Goal: Task Accomplishment & Management: Manage account settings

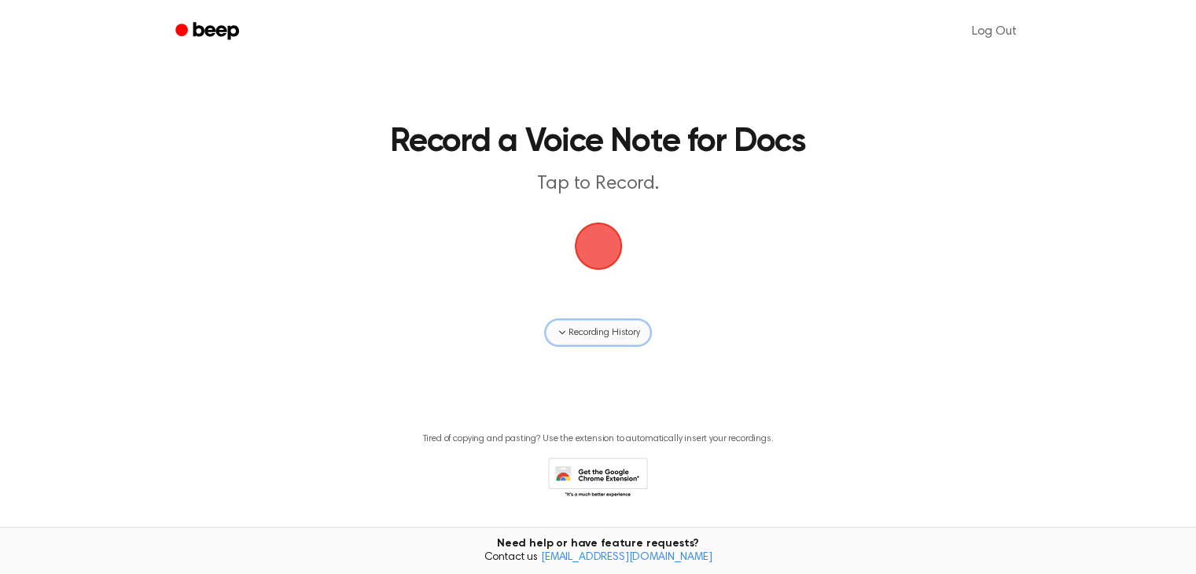
click at [604, 341] on button "Recording History" at bounding box center [598, 332] width 104 height 25
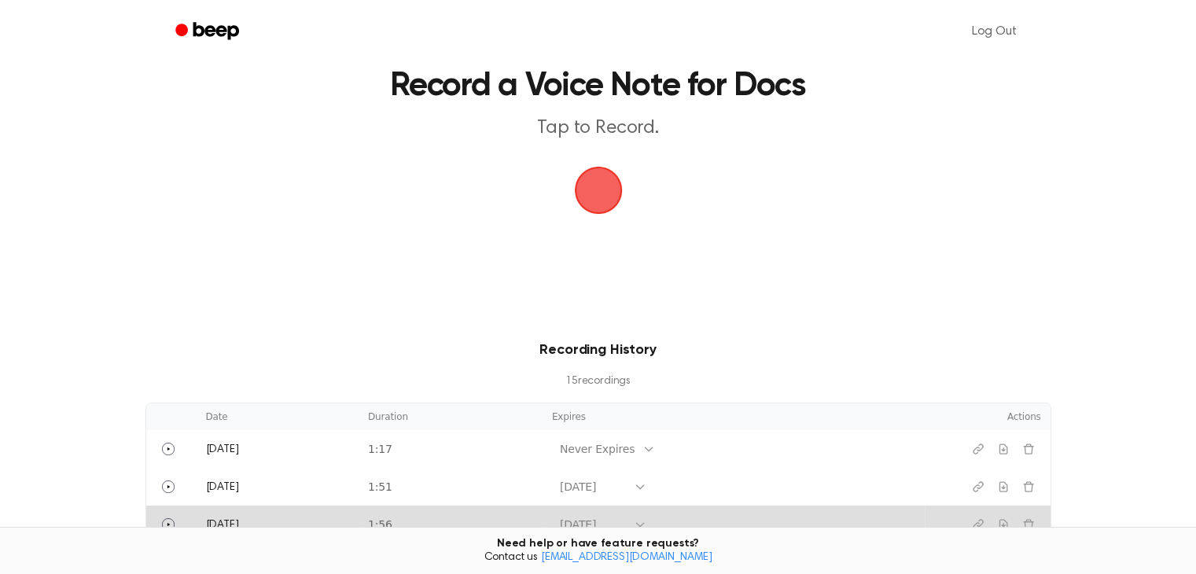
scroll to position [157, 0]
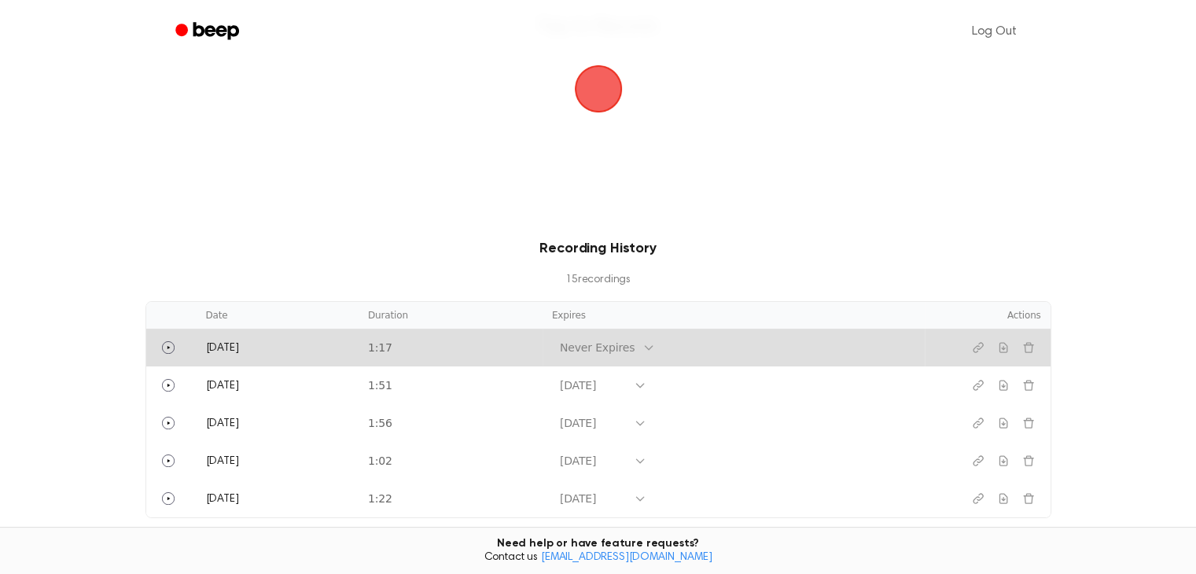
click at [604, 349] on div "Never Expires" at bounding box center [597, 348] width 75 height 17
click at [602, 488] on div "[DATE]" at bounding box center [599, 486] width 94 height 29
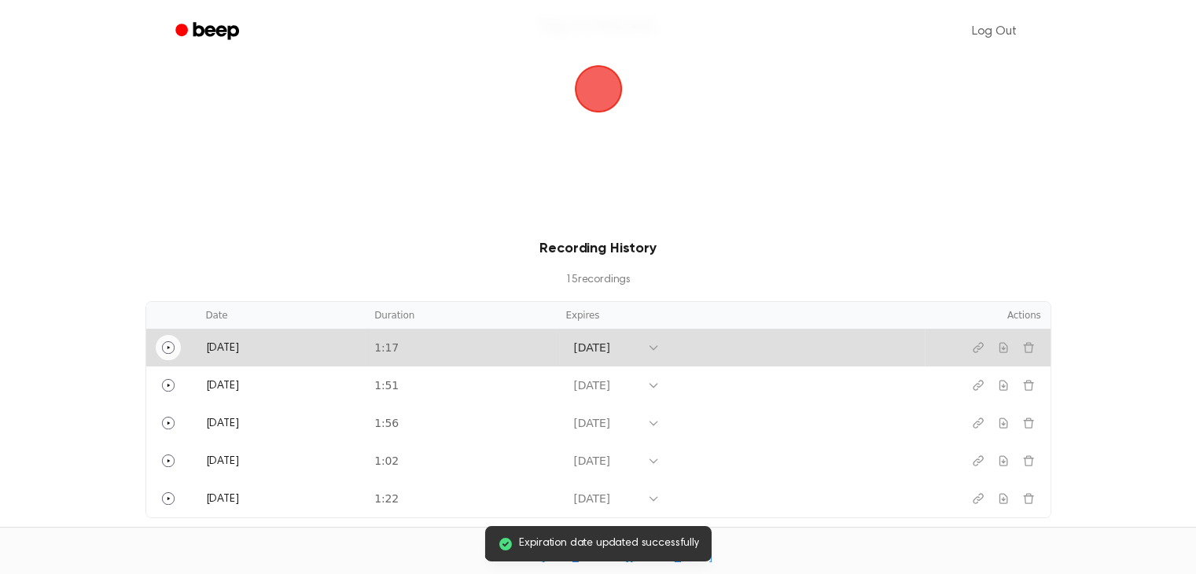
click at [166, 341] on icon "Play" at bounding box center [168, 347] width 13 height 13
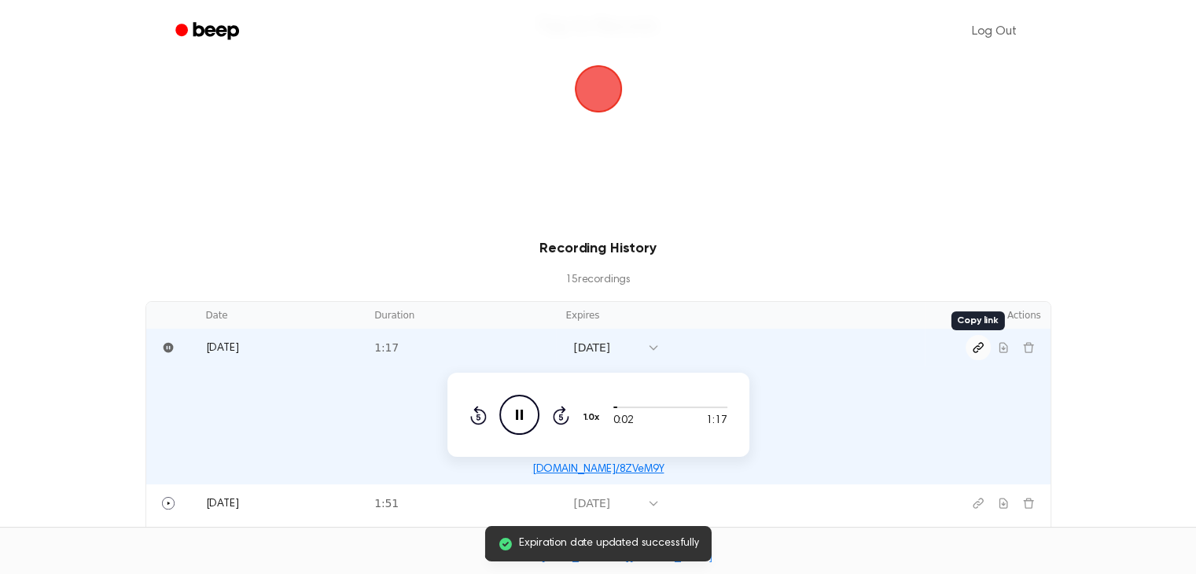
click at [982, 345] on icon "Copy link" at bounding box center [977, 347] width 9 height 9
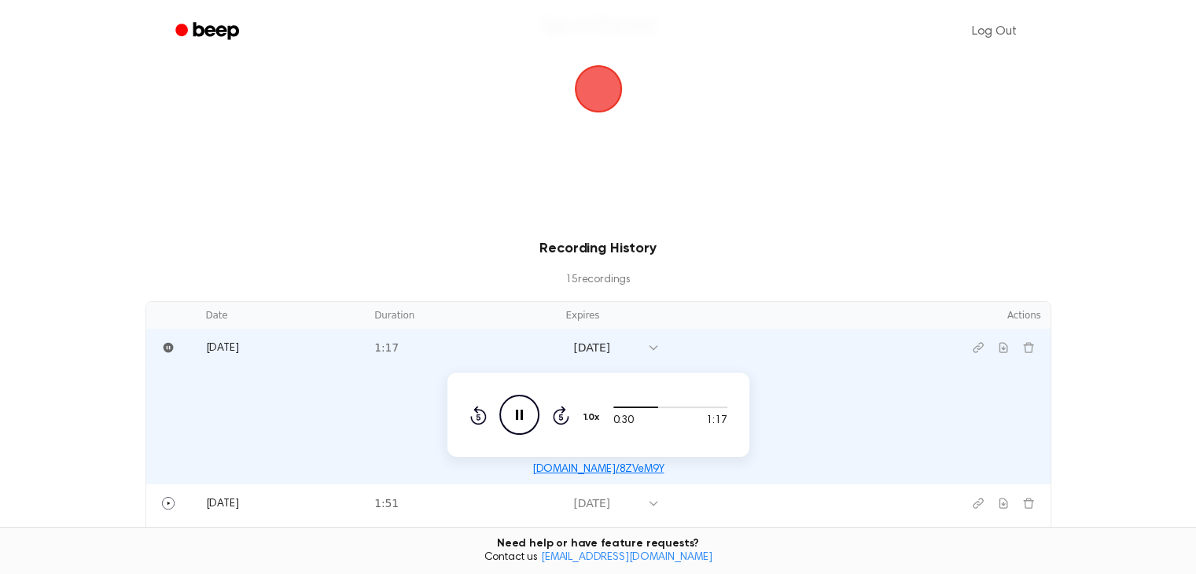
click at [524, 413] on icon "Pause Audio" at bounding box center [520, 415] width 40 height 40
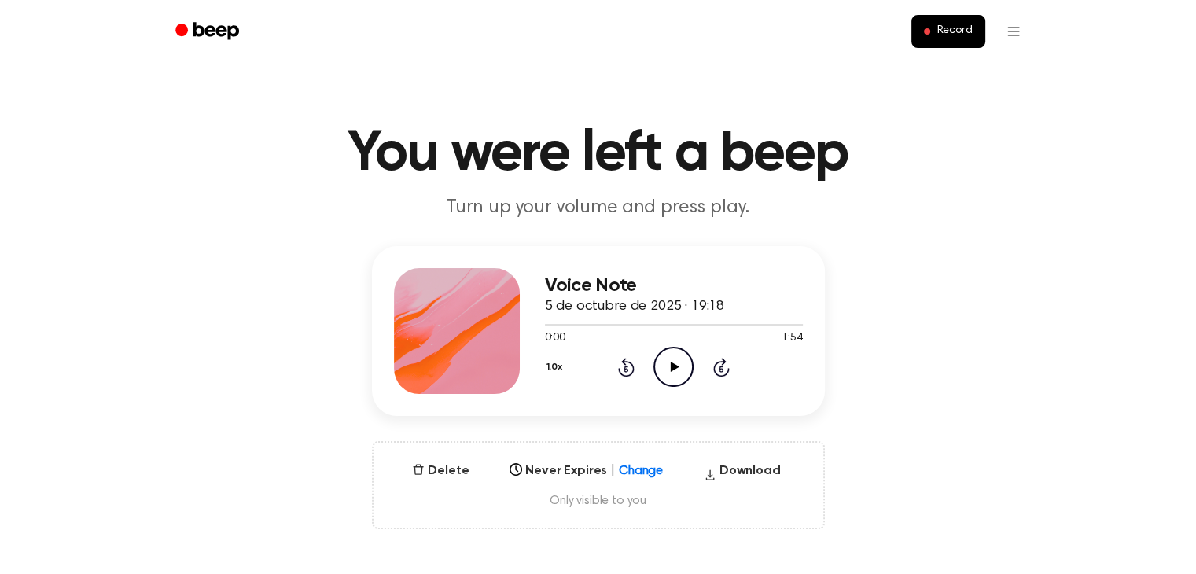
click at [664, 363] on icon "Play Audio" at bounding box center [674, 367] width 40 height 40
click at [562, 464] on div "Select..." at bounding box center [586, 466] width 166 height 22
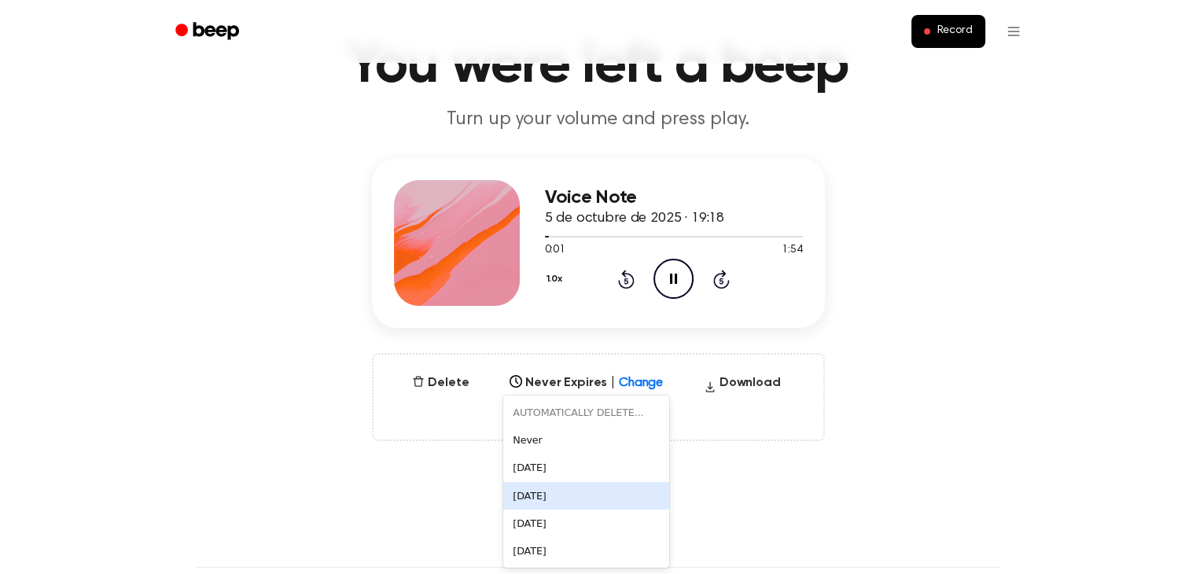
click at [567, 494] on div "[DATE]" at bounding box center [586, 496] width 166 height 28
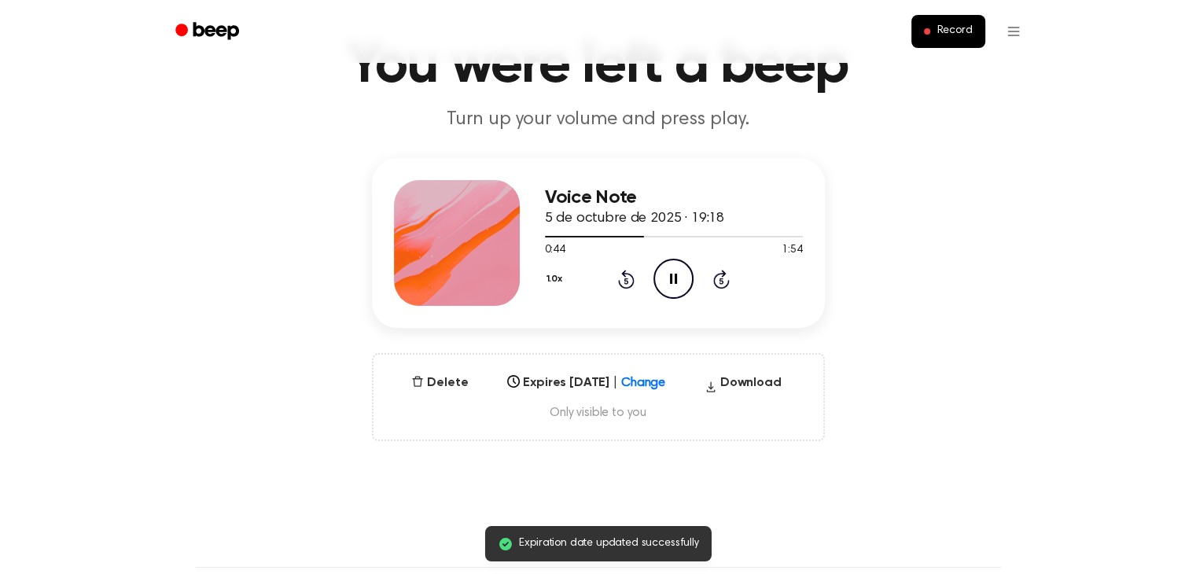
click at [668, 275] on icon "Pause Audio" at bounding box center [674, 279] width 40 height 40
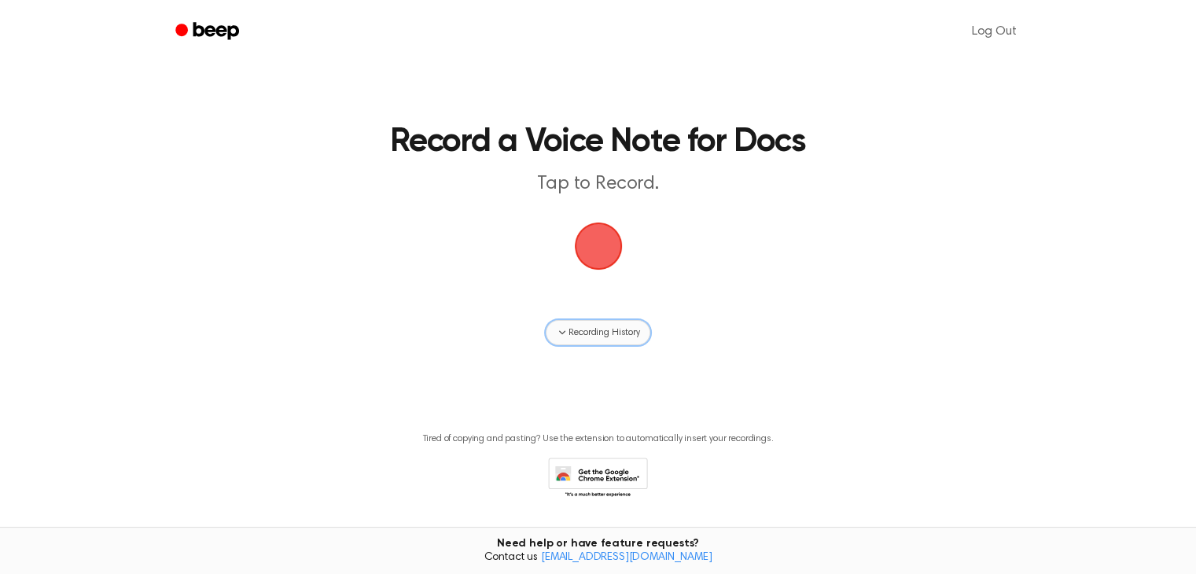
click at [573, 328] on span "Recording History" at bounding box center [604, 333] width 71 height 14
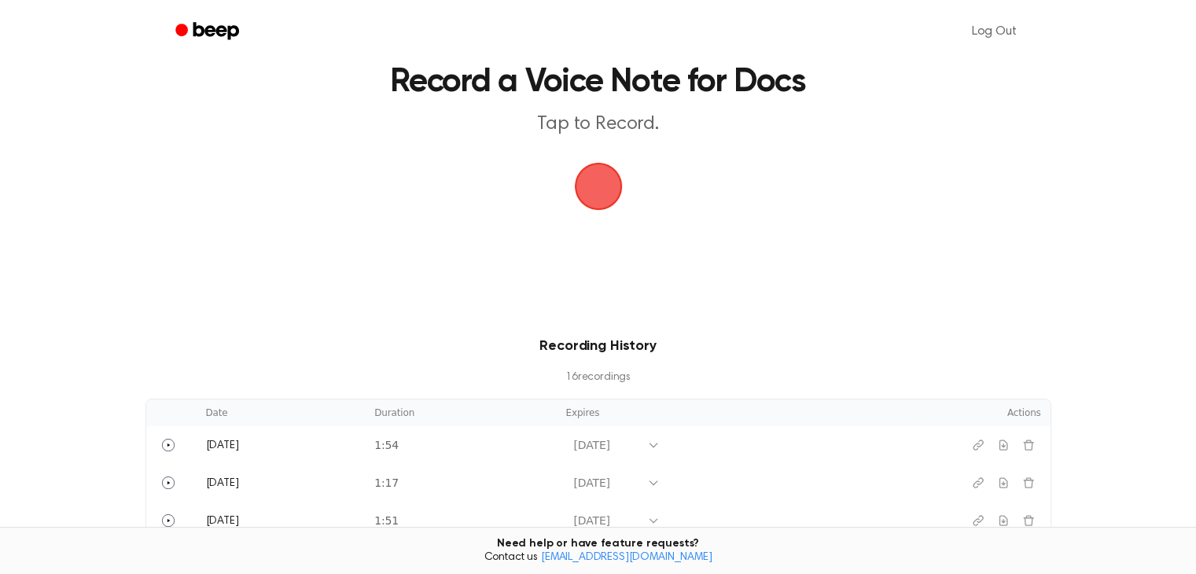
scroll to position [157, 0]
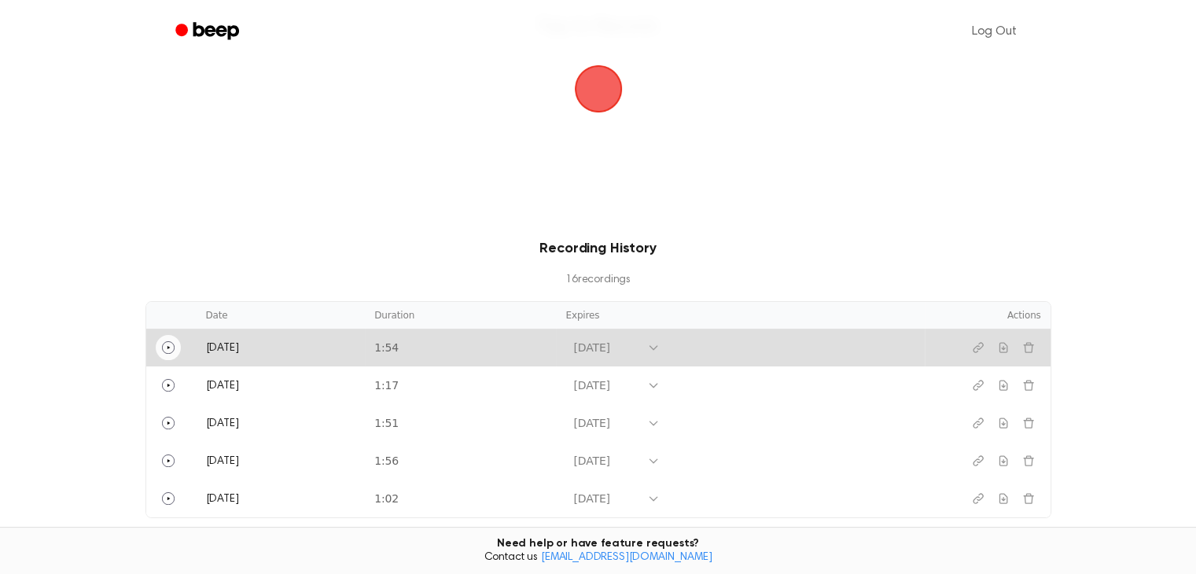
click at [170, 344] on icon "Play" at bounding box center [168, 347] width 13 height 13
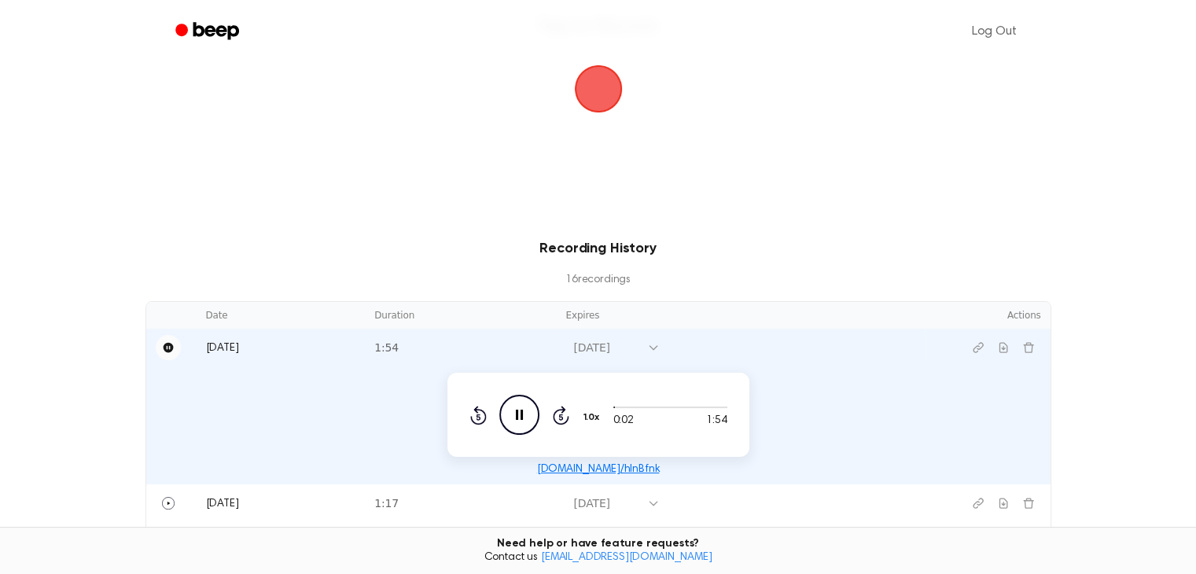
click at [510, 418] on icon "Pause Audio" at bounding box center [520, 415] width 40 height 40
click at [979, 347] on icon "Copy link" at bounding box center [978, 347] width 13 height 13
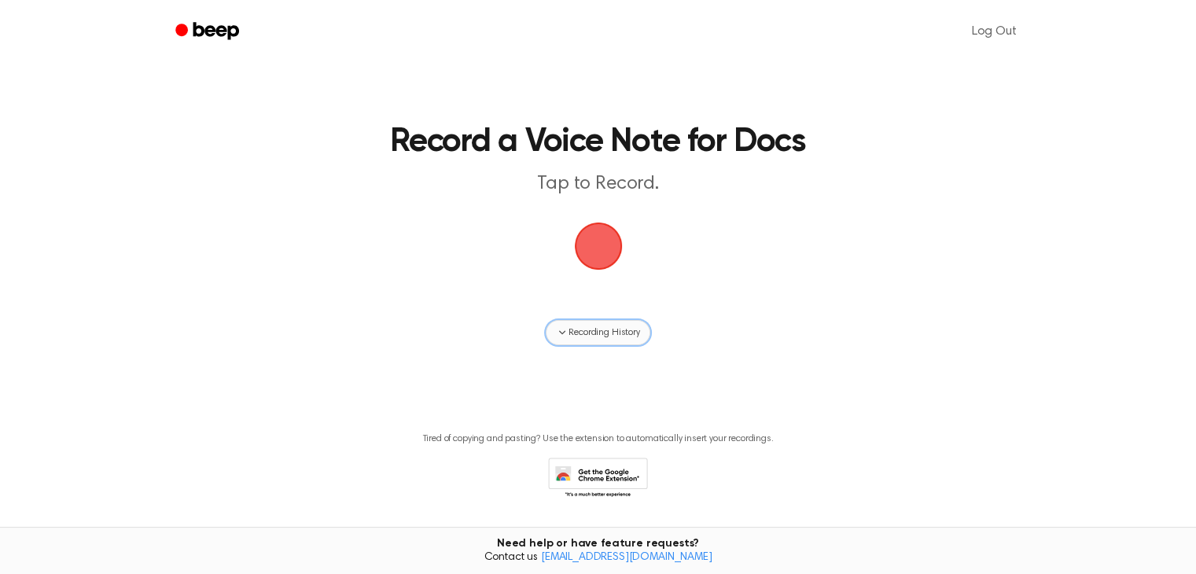
click at [623, 332] on span "Recording History" at bounding box center [604, 333] width 71 height 14
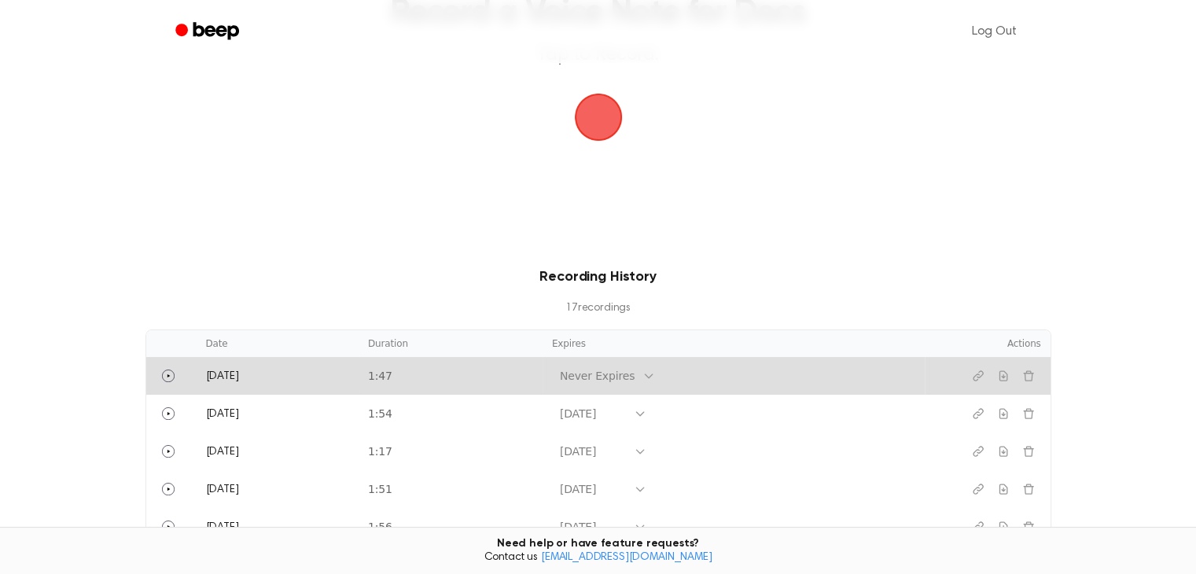
scroll to position [157, 0]
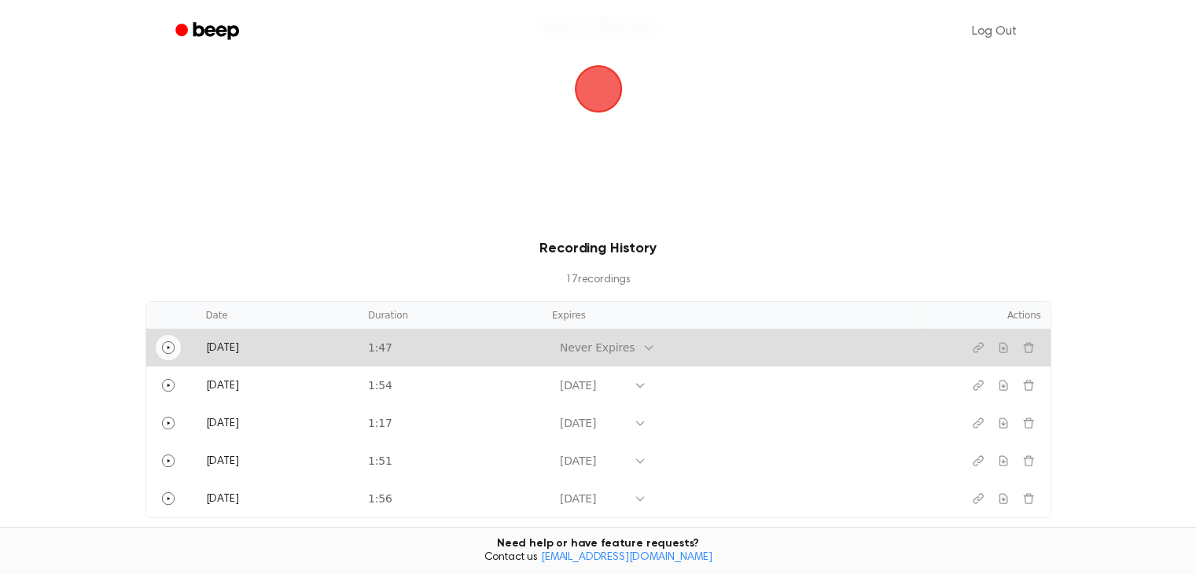
click at [167, 350] on icon "Play" at bounding box center [168, 347] width 13 height 13
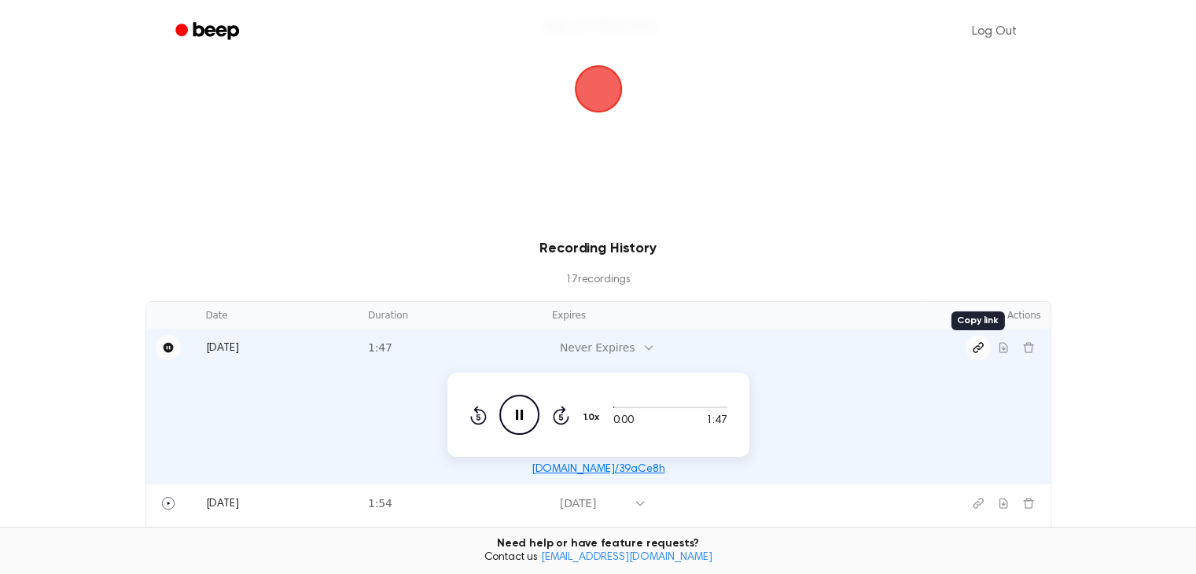
click at [970, 346] on button "Copy link" at bounding box center [978, 347] width 25 height 25
click at [643, 343] on icon at bounding box center [649, 347] width 13 height 13
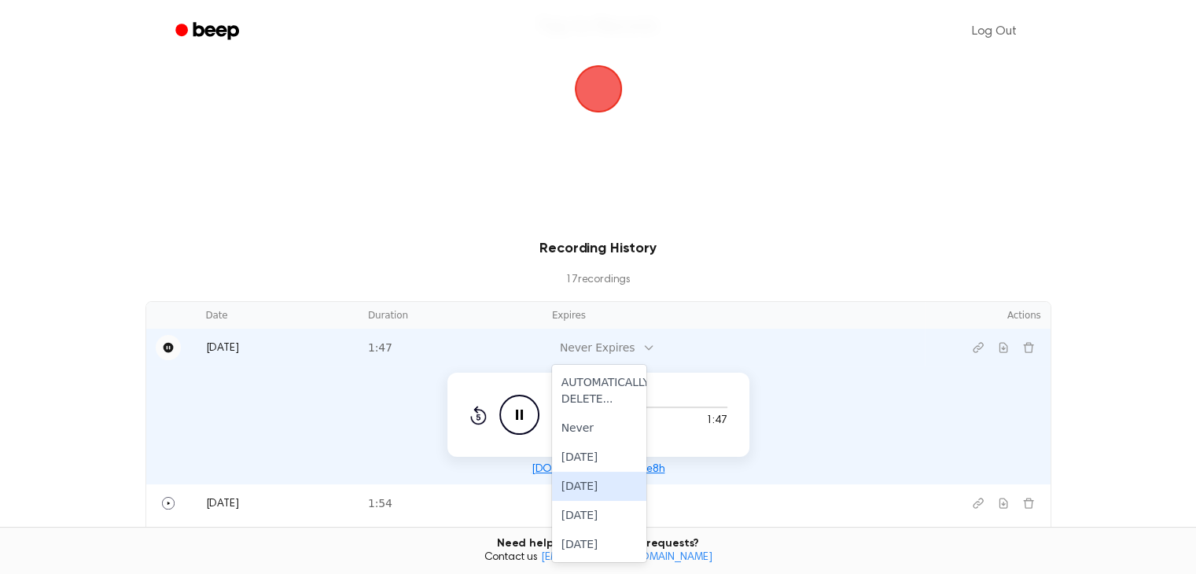
click at [606, 476] on div "[DATE]" at bounding box center [599, 486] width 94 height 29
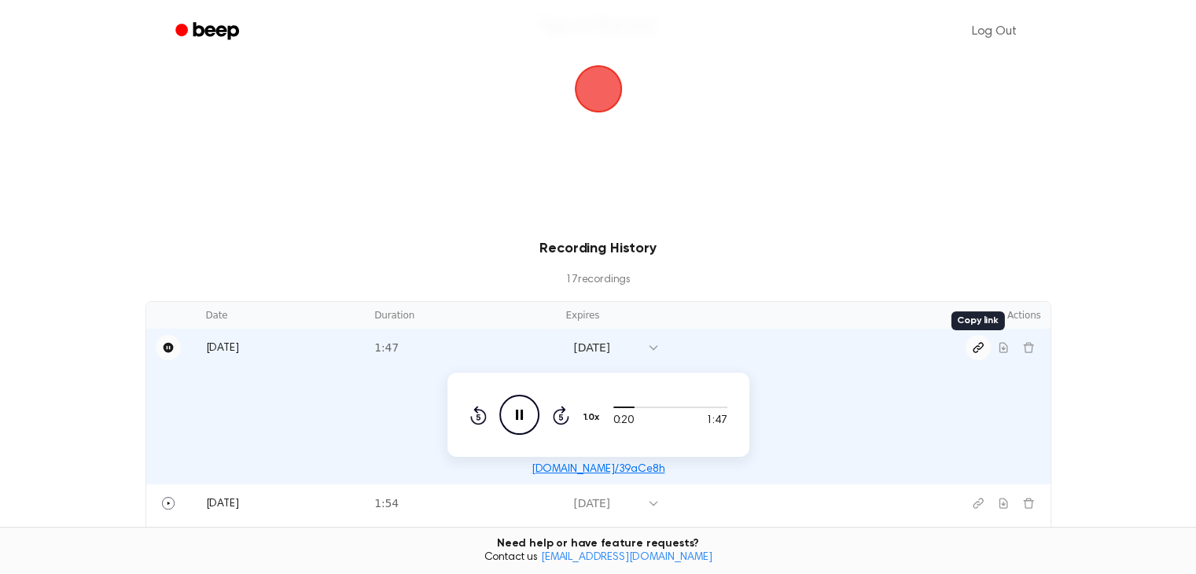
click at [971, 350] on button "Copy link" at bounding box center [978, 347] width 25 height 25
click at [520, 409] on icon "Pause Audio" at bounding box center [520, 415] width 40 height 40
